Goal: Answer question/provide support

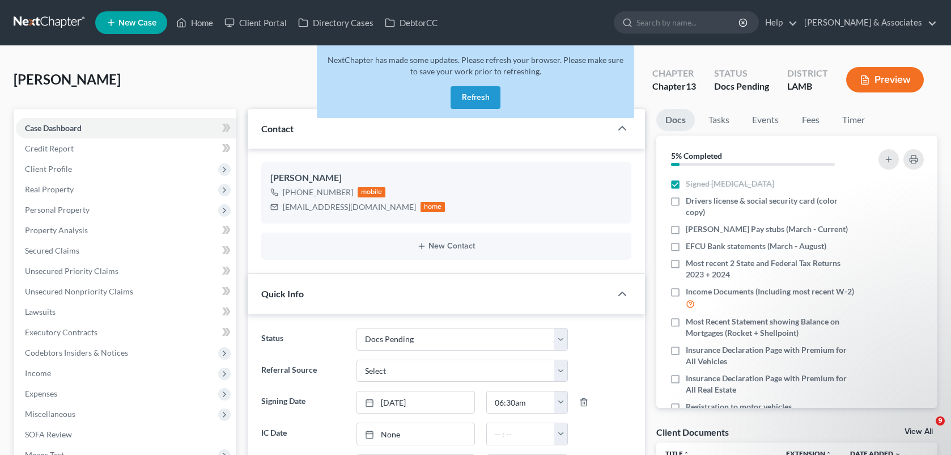
select select "6"
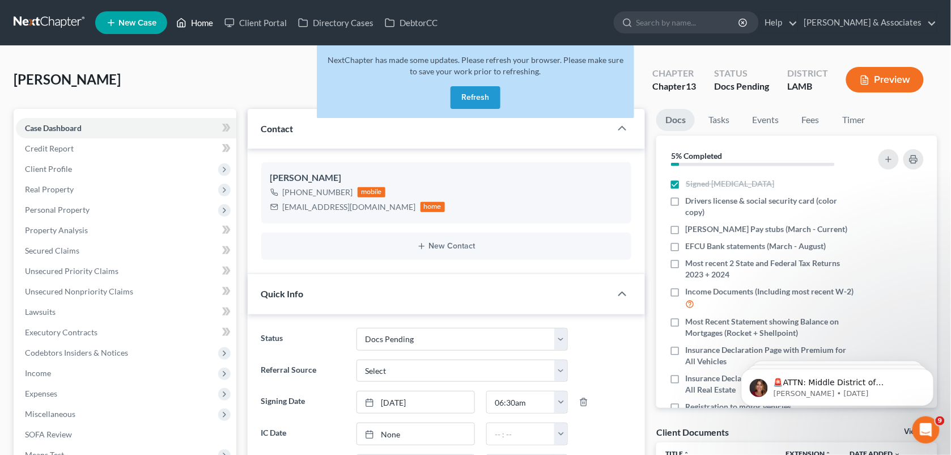
click at [187, 27] on icon at bounding box center [181, 23] width 10 height 14
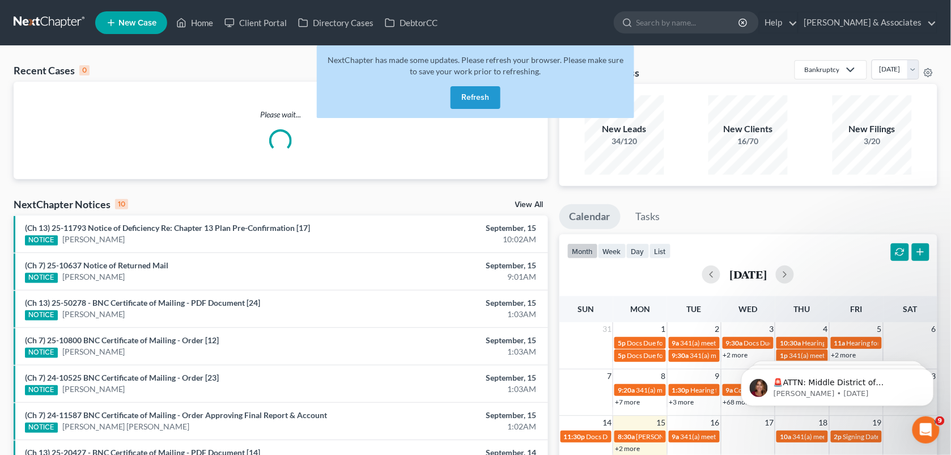
click at [482, 97] on button "Refresh" at bounding box center [476, 97] width 50 height 23
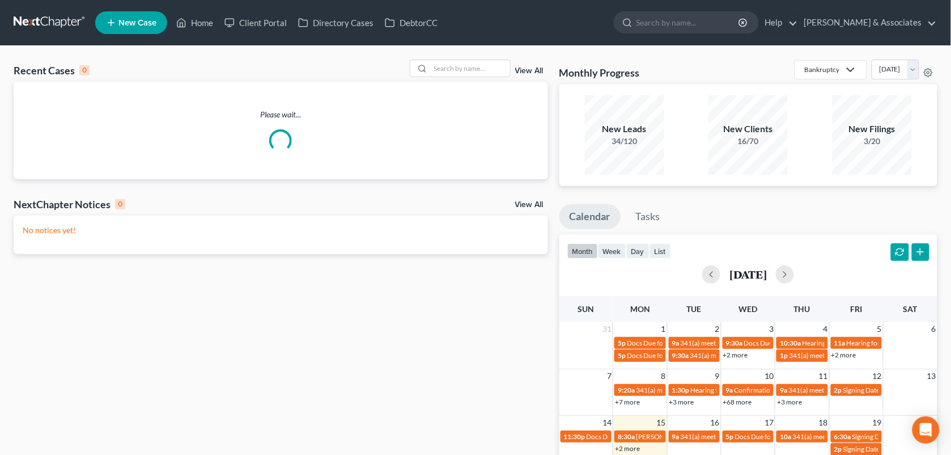
click at [451, 82] on div "Please wait..." at bounding box center [281, 131] width 535 height 98
click at [457, 74] on input "search" at bounding box center [470, 68] width 79 height 16
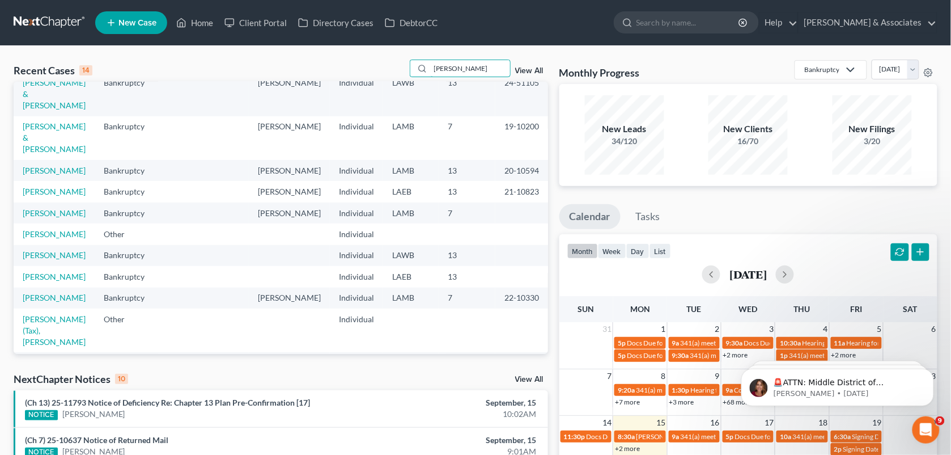
scroll to position [147, 0]
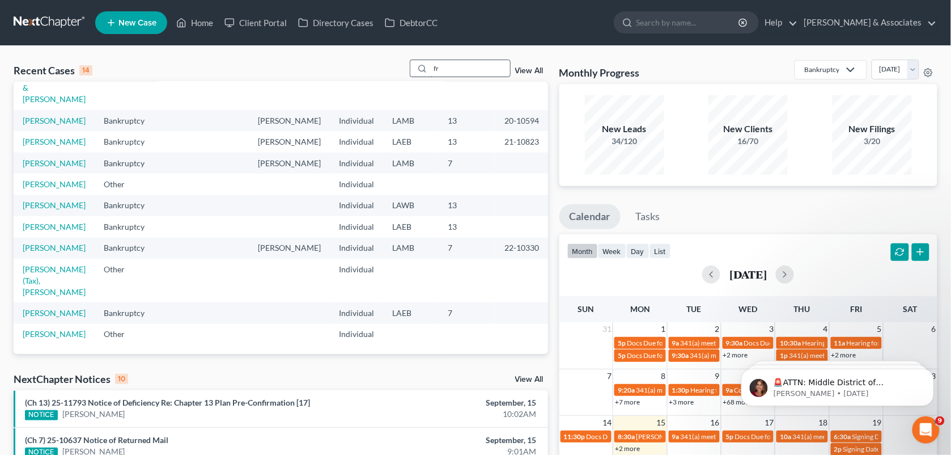
type input "f"
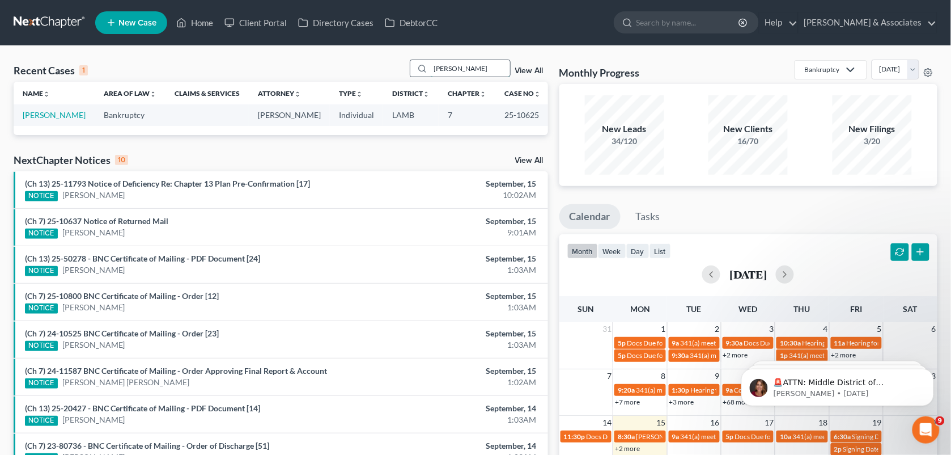
scroll to position [0, 0]
type input "costin"
click at [69, 111] on link "Costin, Skylar" at bounding box center [54, 115] width 63 height 10
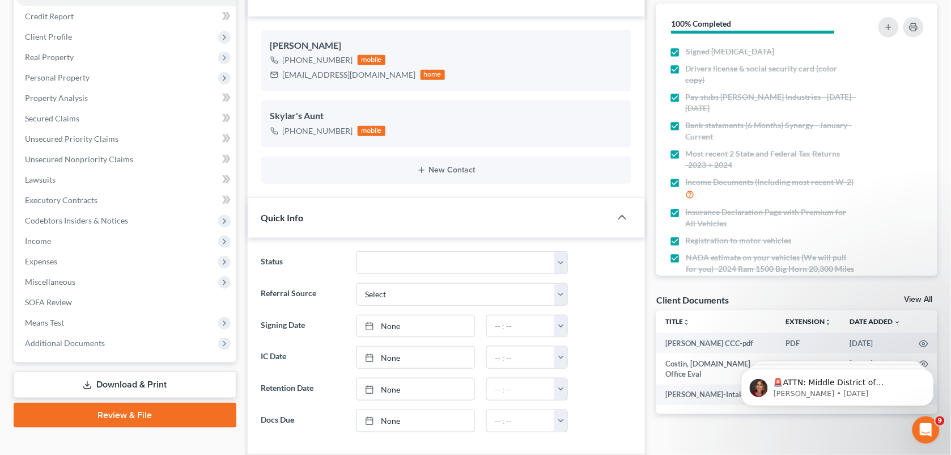
scroll to position [41, 0]
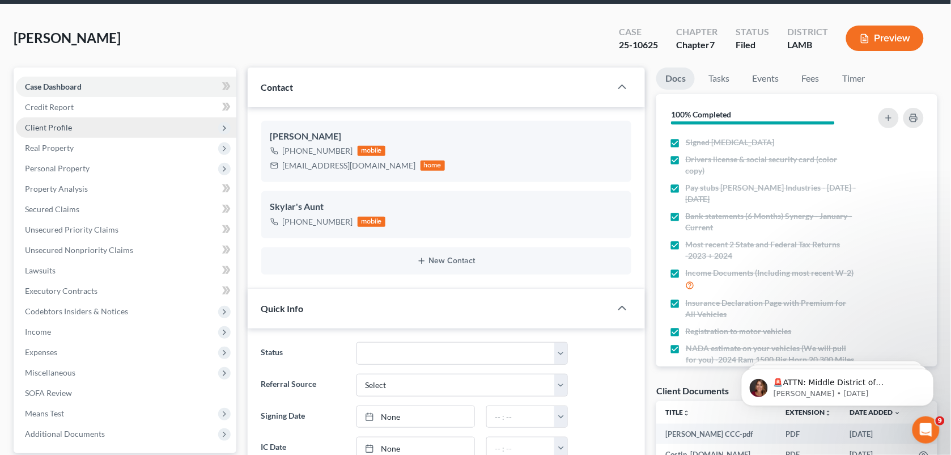
click at [64, 125] on span "Client Profile" at bounding box center [48, 127] width 47 height 10
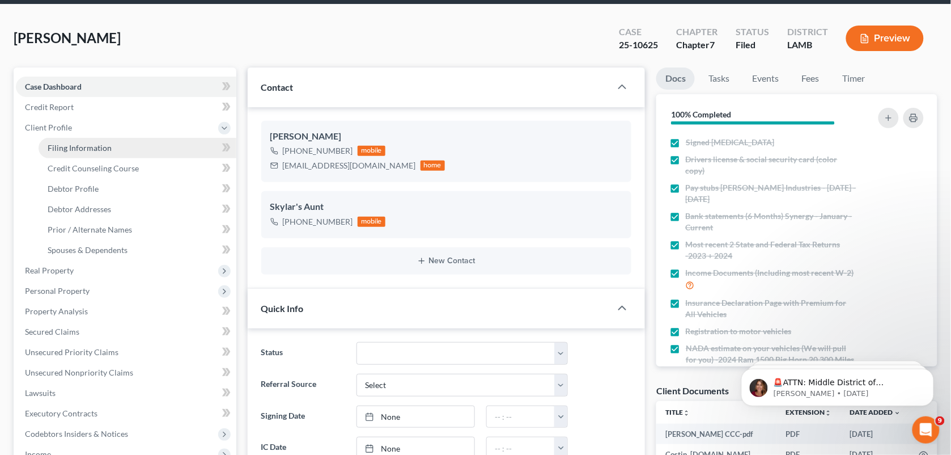
click at [65, 145] on span "Filing Information" at bounding box center [80, 148] width 64 height 10
select select "1"
select select "0"
select select "19"
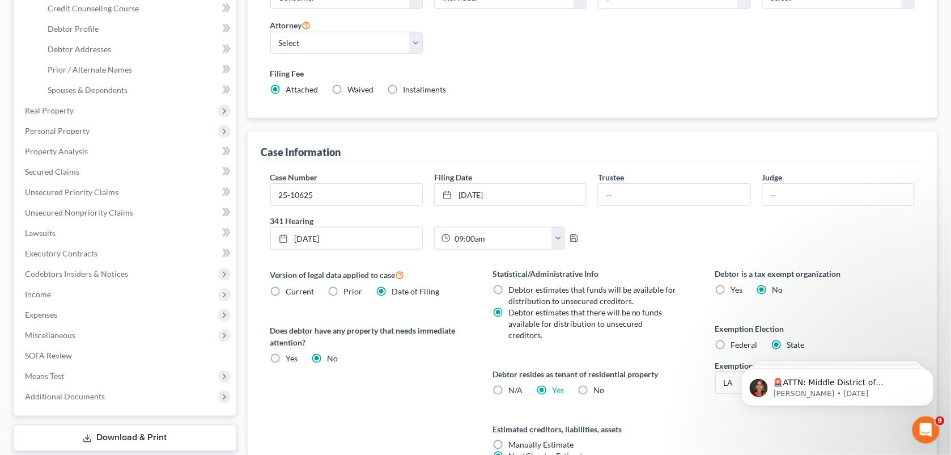
scroll to position [234, 0]
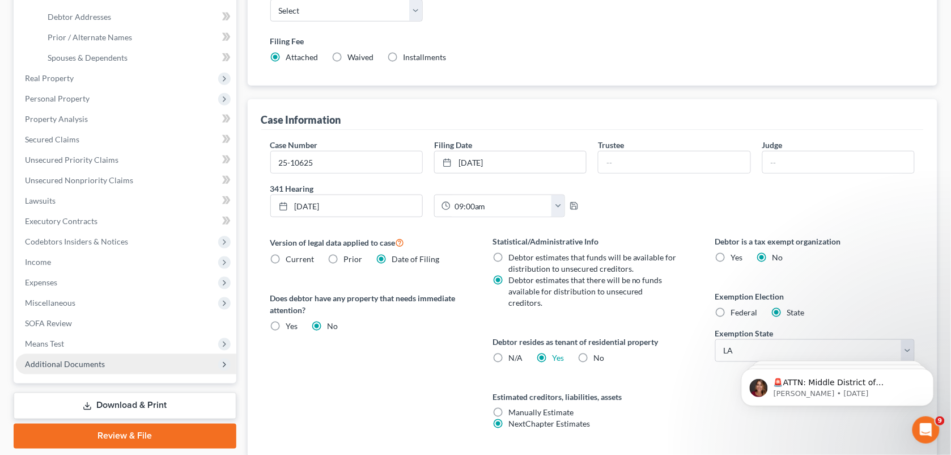
click at [132, 358] on span "Additional Documents" at bounding box center [126, 364] width 221 height 20
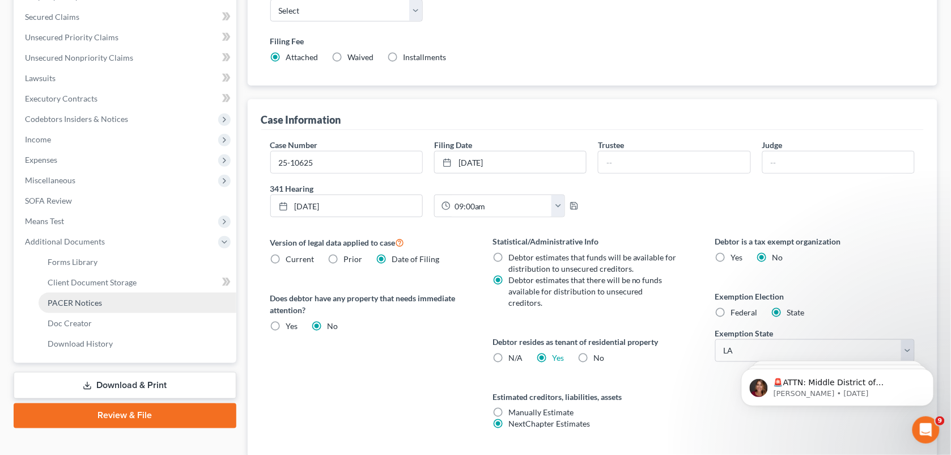
click at [120, 300] on link "PACER Notices" at bounding box center [138, 303] width 198 height 20
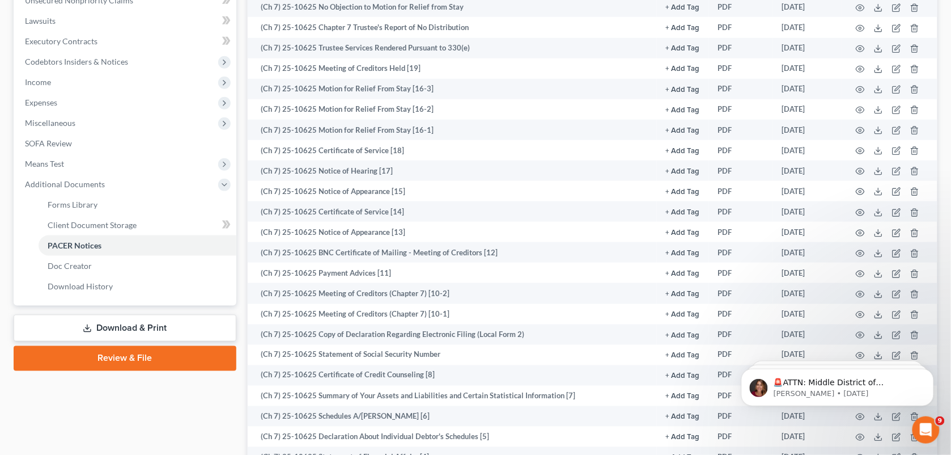
scroll to position [308, 0]
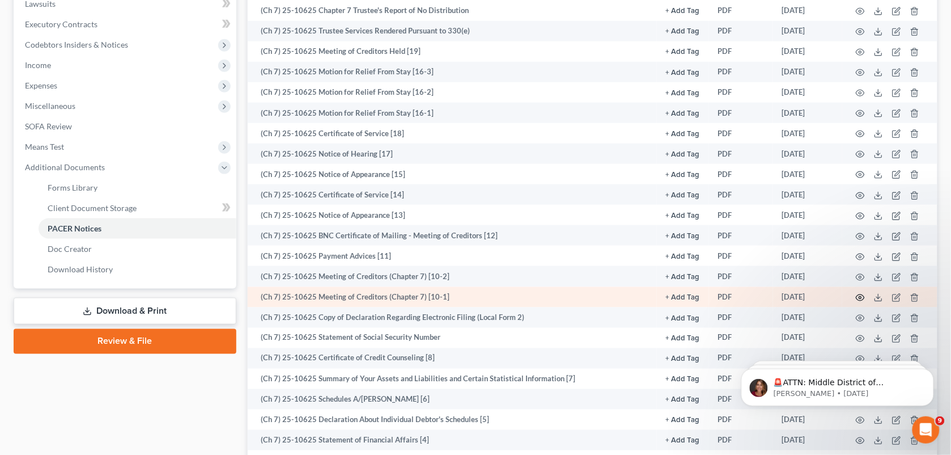
click at [859, 296] on icon "button" at bounding box center [860, 297] width 9 height 9
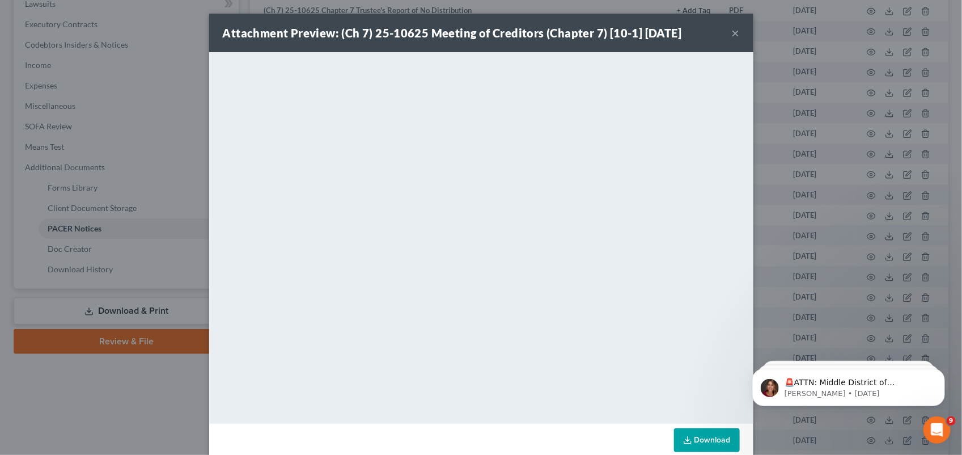
click at [732, 40] on button "×" at bounding box center [736, 33] width 8 height 14
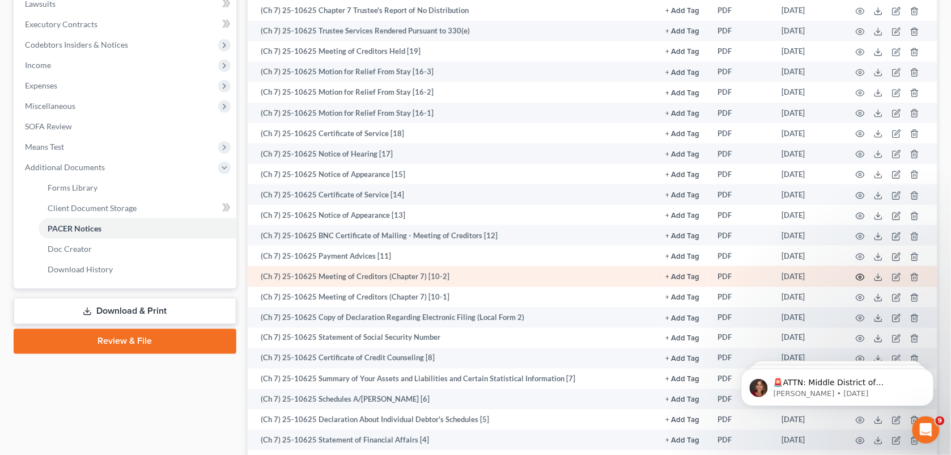
click at [857, 278] on icon "button" at bounding box center [860, 277] width 9 height 9
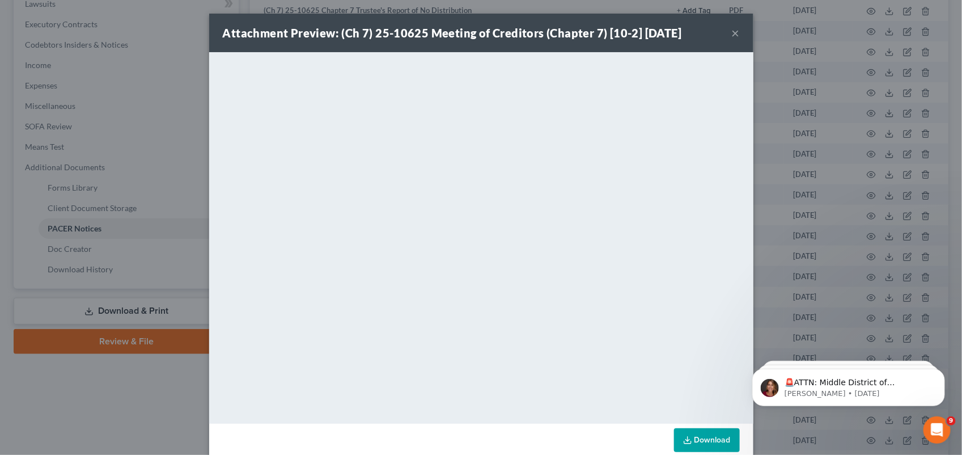
click at [726, 31] on div "Attachment Preview: (Ch 7) 25-10625 Meeting of Creditors (Chapter 7) [10-2] 07/…" at bounding box center [481, 33] width 544 height 39
click at [732, 33] on button "×" at bounding box center [736, 33] width 8 height 14
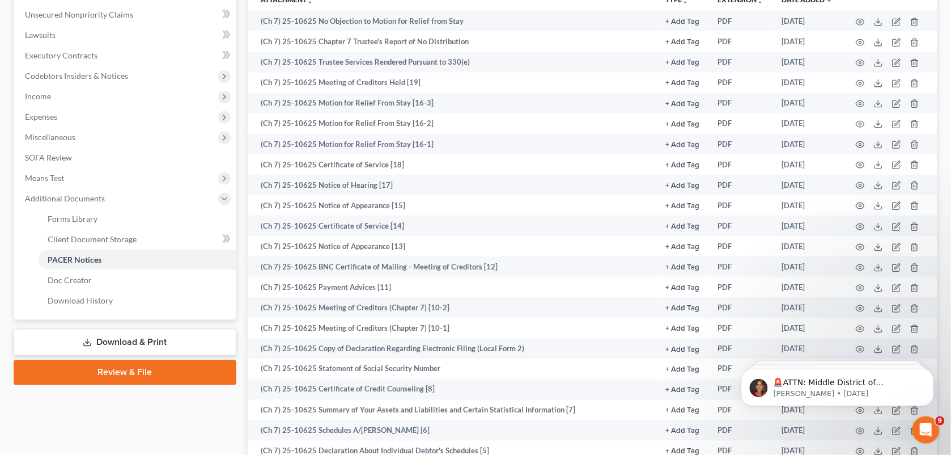
scroll to position [276, 0]
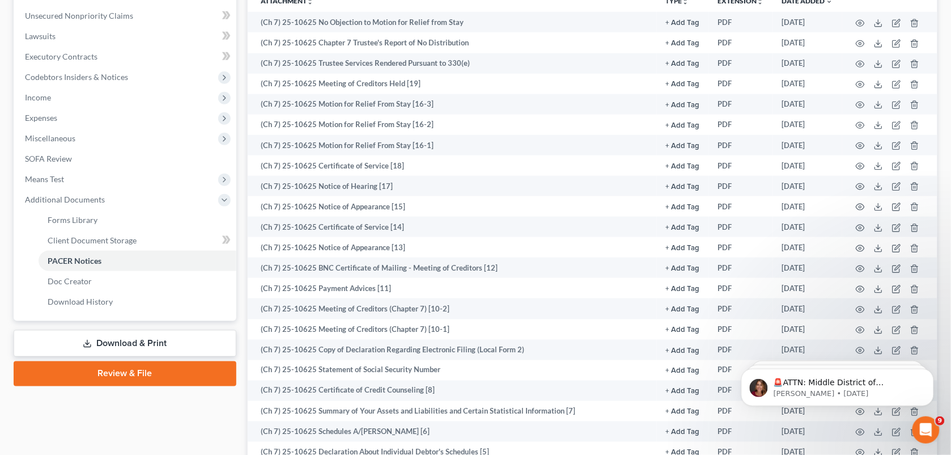
click at [425, 5] on th "Attachment unfold_more expand_more expand_less" at bounding box center [453, 0] width 410 height 23
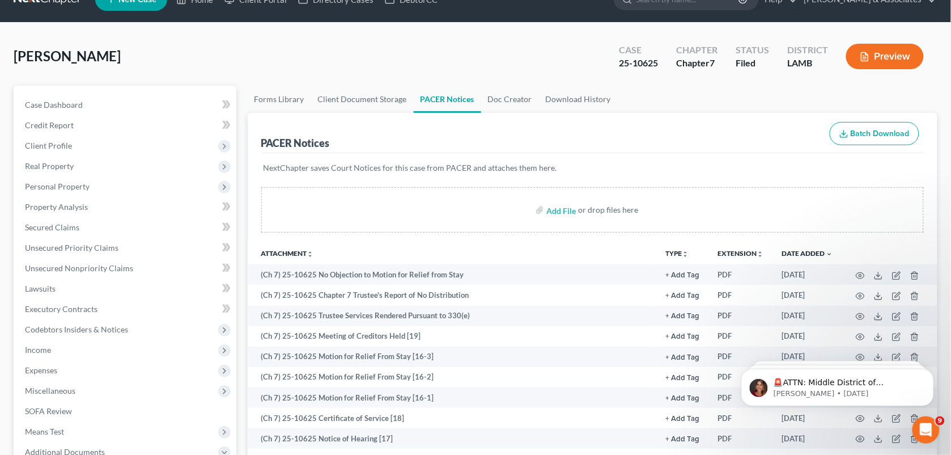
scroll to position [0, 0]
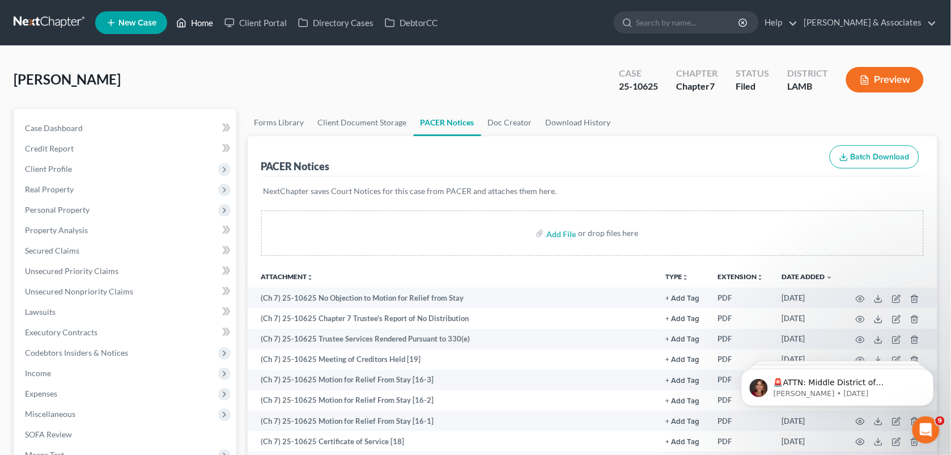
click at [197, 24] on link "Home" at bounding box center [195, 22] width 48 height 20
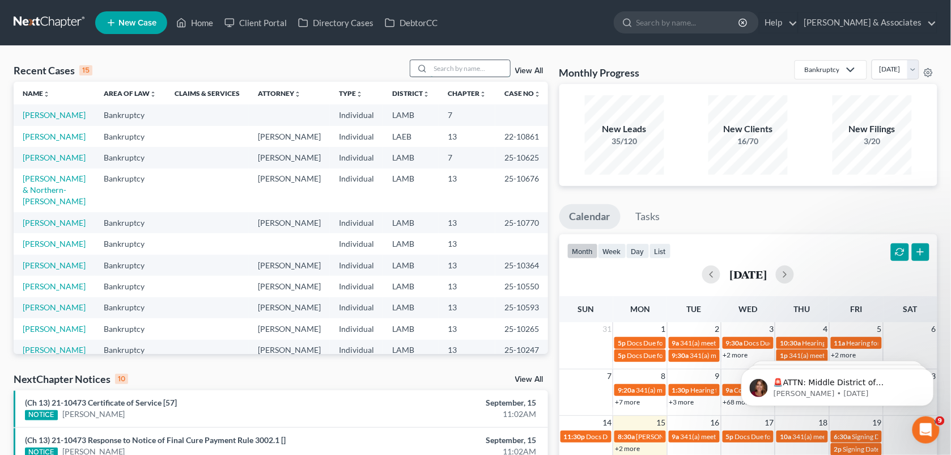
click at [448, 74] on input "search" at bounding box center [470, 68] width 79 height 16
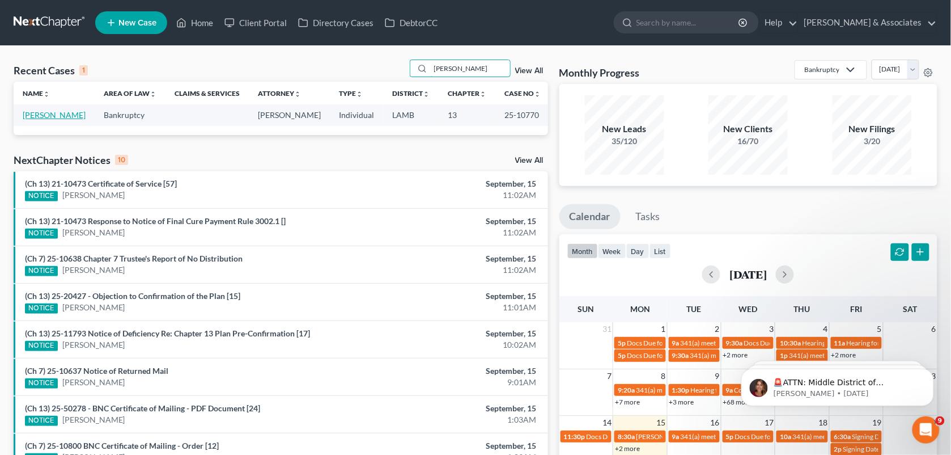
type input "ropp"
click at [41, 119] on link "Ropp, Leila" at bounding box center [54, 115] width 63 height 10
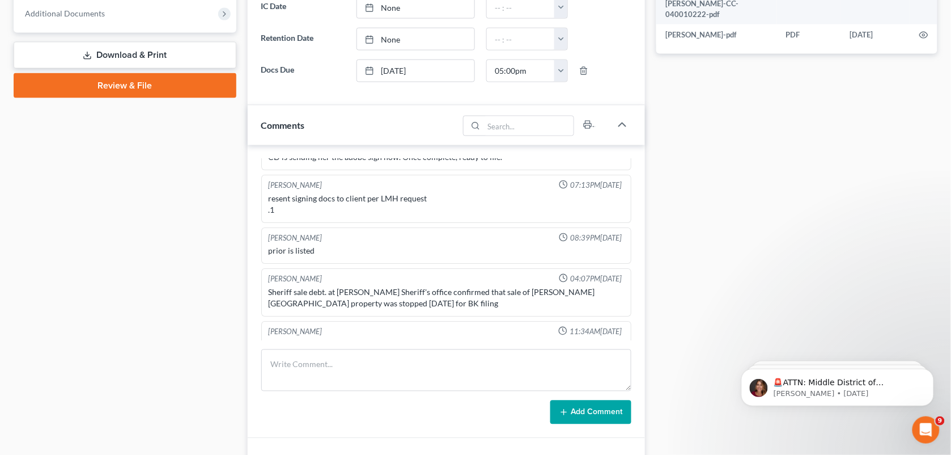
scroll to position [471, 0]
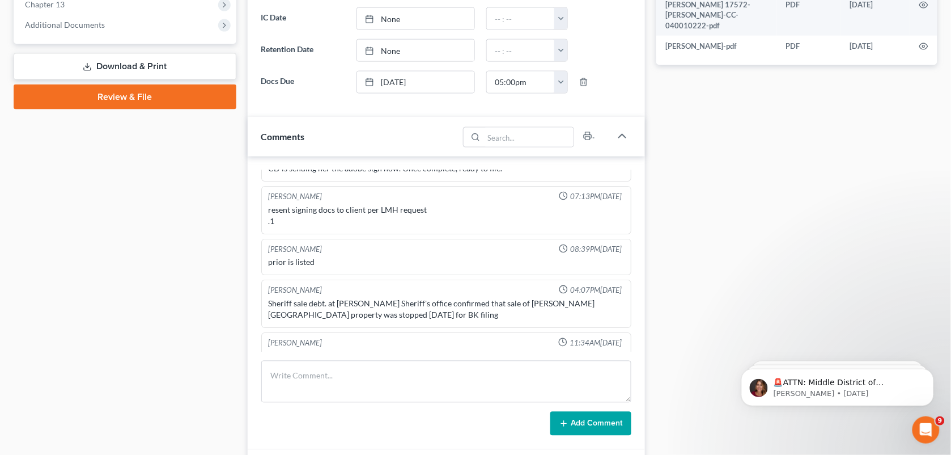
click at [111, 239] on div "Case Dashboard Payments Invoices Payments Payments Credit Report Client Profile" at bounding box center [125, 123] width 234 height 971
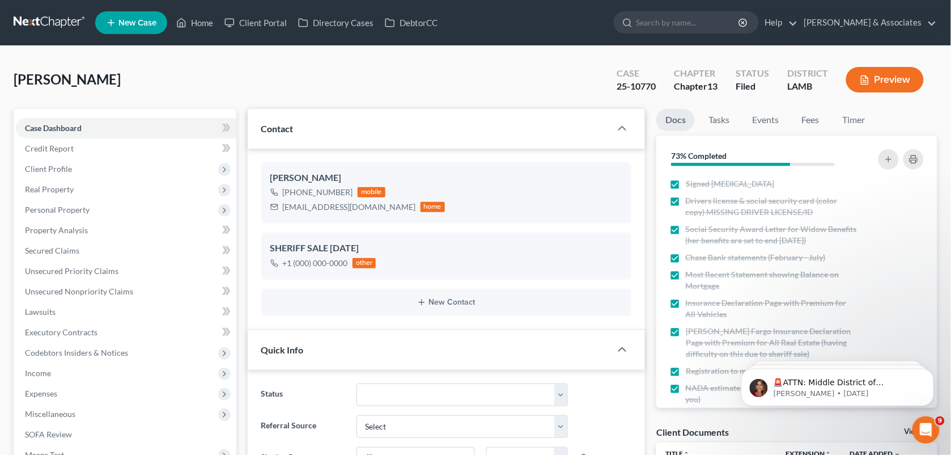
scroll to position [79, 0]
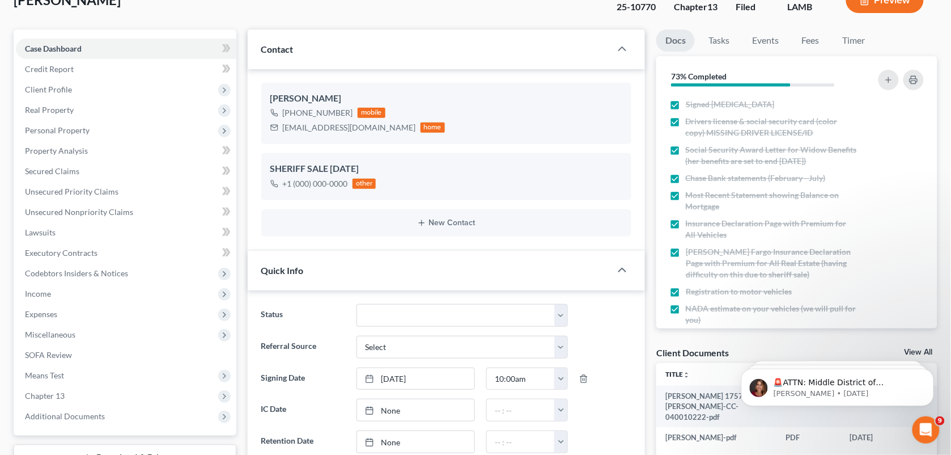
click at [354, 16] on div "Ropp, Leila Upgraded Case 25-10770 Chapter Chapter 13 Status Filed District LAM…" at bounding box center [476, 4] width 924 height 49
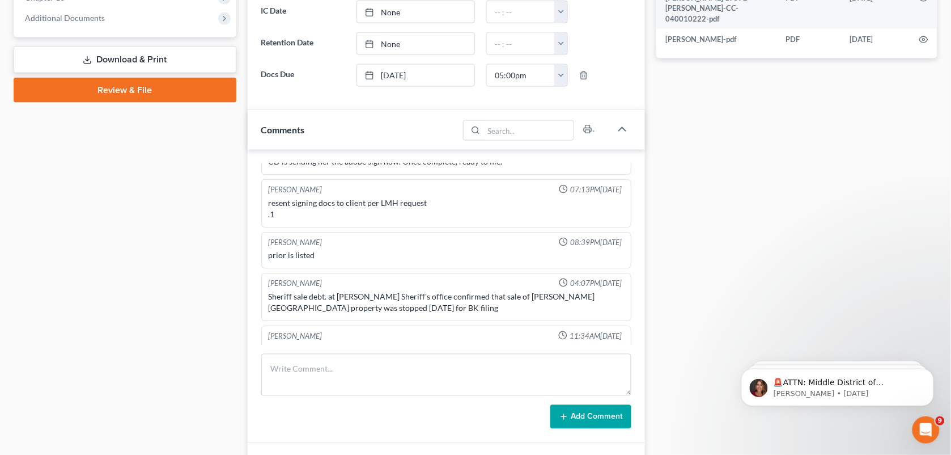
scroll to position [562, 0]
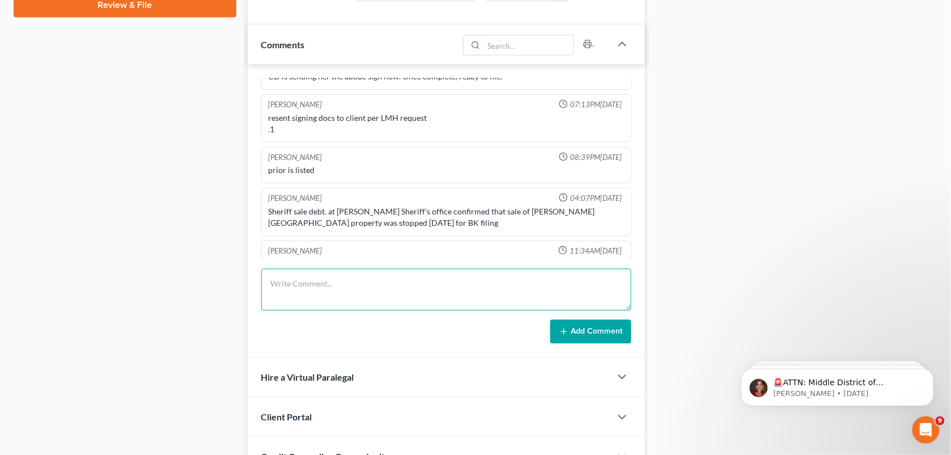
click at [376, 290] on textarea at bounding box center [446, 290] width 371 height 42
type textarea "Got a letter from the TT to pay her mortgage. Wants to know what she should do."
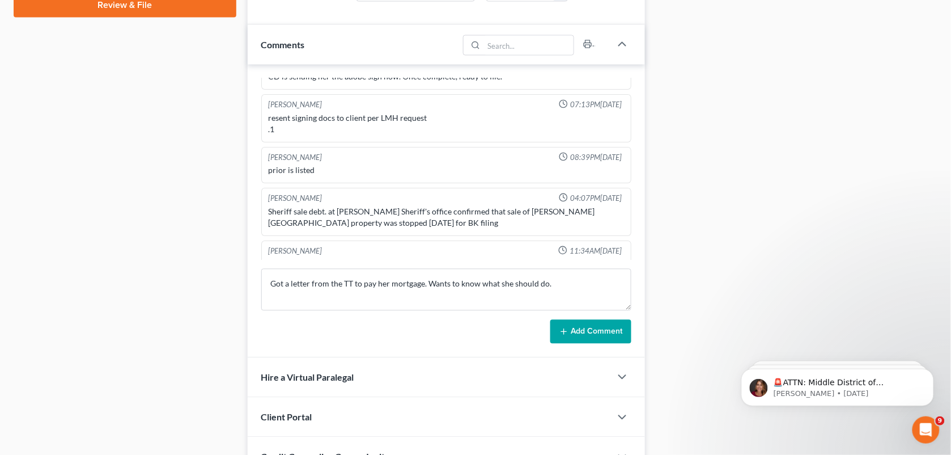
click at [578, 334] on button "Add Comment" at bounding box center [590, 332] width 81 height 24
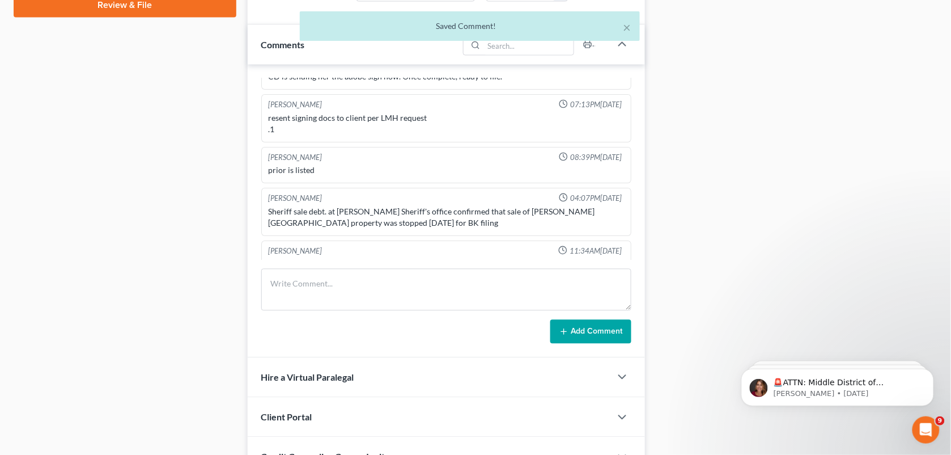
scroll to position [1251, 0]
